Goal: Task Accomplishment & Management: Complete application form

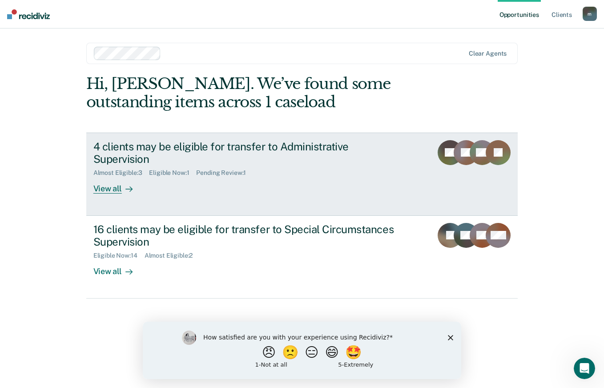
click at [106, 177] on div "View all" at bounding box center [118, 184] width 50 height 17
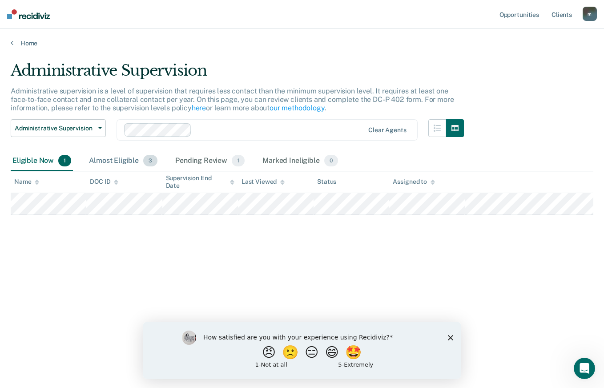
click at [101, 155] on div "Almost Eligible 3" at bounding box center [123, 161] width 72 height 20
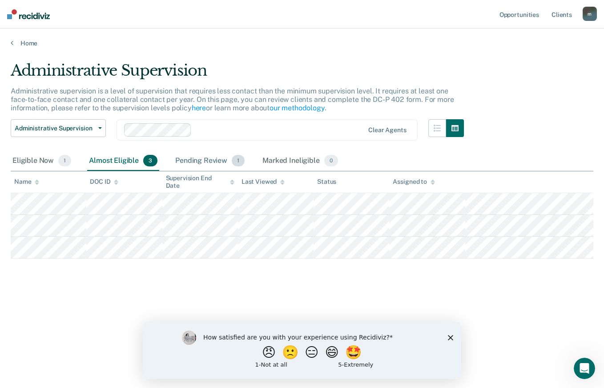
click at [201, 156] on div "Pending Review 1" at bounding box center [209, 161] width 73 height 20
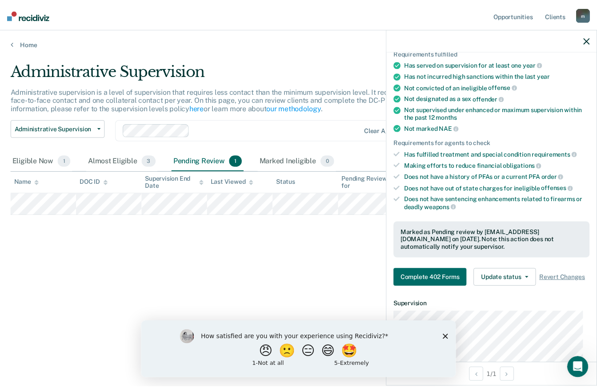
scroll to position [71, 0]
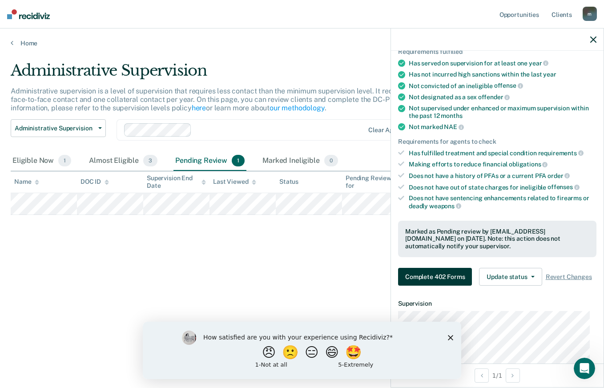
click at [427, 278] on button "Complete 402 Forms" at bounding box center [435, 277] width 74 height 18
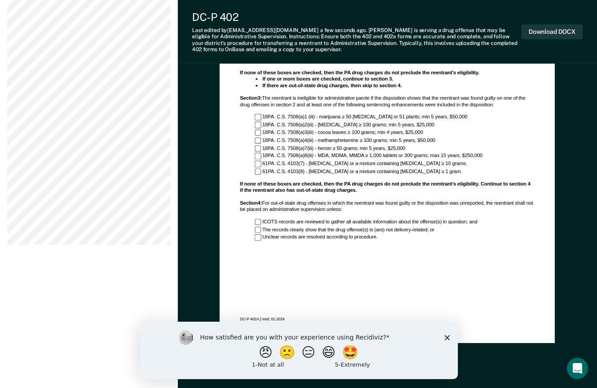
scroll to position [629, 0]
click at [403, 270] on div "Administrative Parole Eligibility Worksheet: DRUG ADDENDUM Section 1 : Use this…" at bounding box center [387, 124] width 315 height 416
click at [408, 219] on div "ICOTS records are reviewed to gather all available information about the offens…" at bounding box center [395, 221] width 280 height 7
click at [549, 32] on button "Download DOCX" at bounding box center [551, 31] width 61 height 15
